Goal: Find contact information: Find contact information

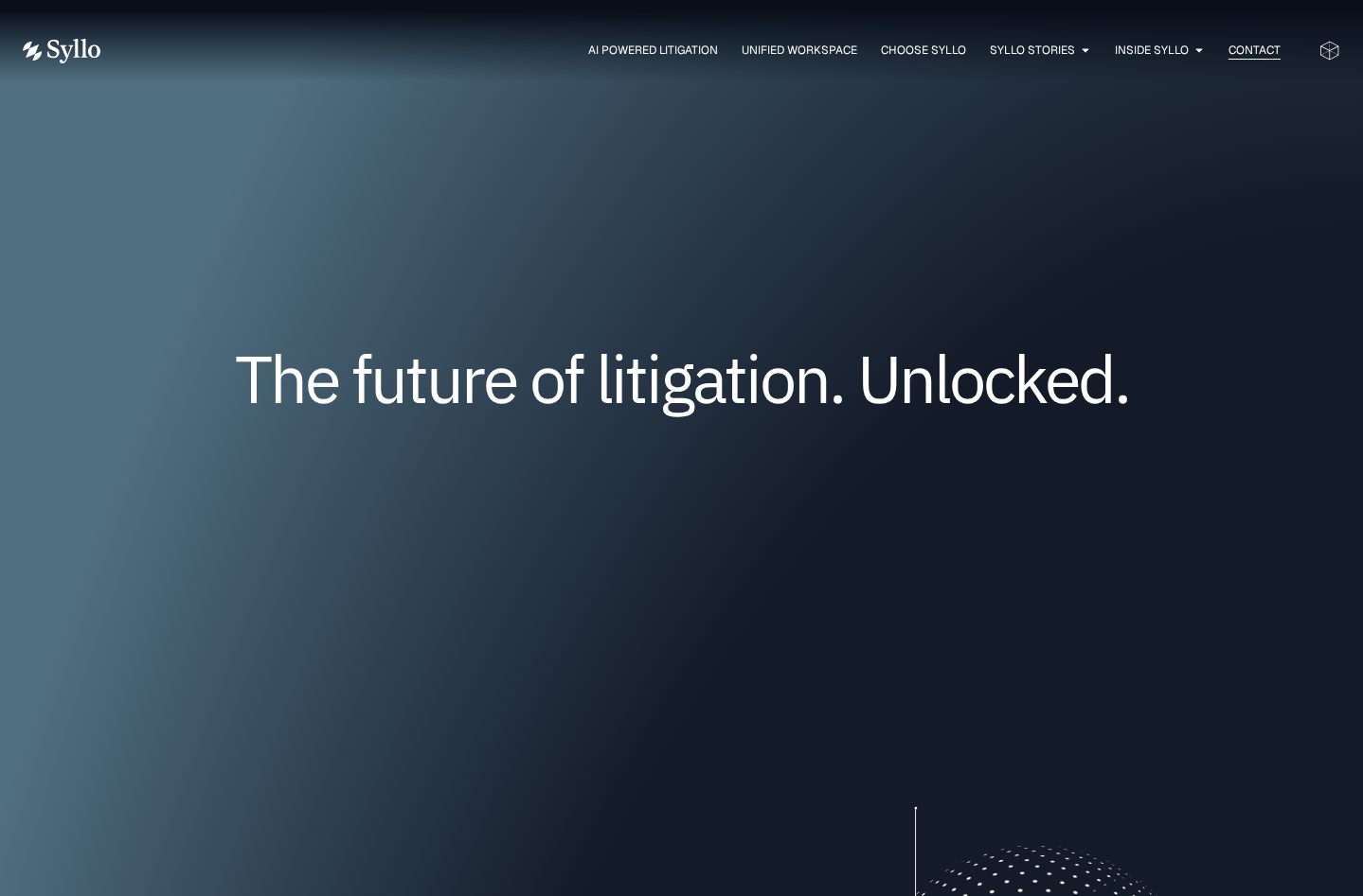
click at [1248, 51] on span "Contact" at bounding box center [1254, 50] width 52 height 17
click at [1260, 50] on span "Contact" at bounding box center [1254, 50] width 52 height 17
